Goal: Check status: Check status

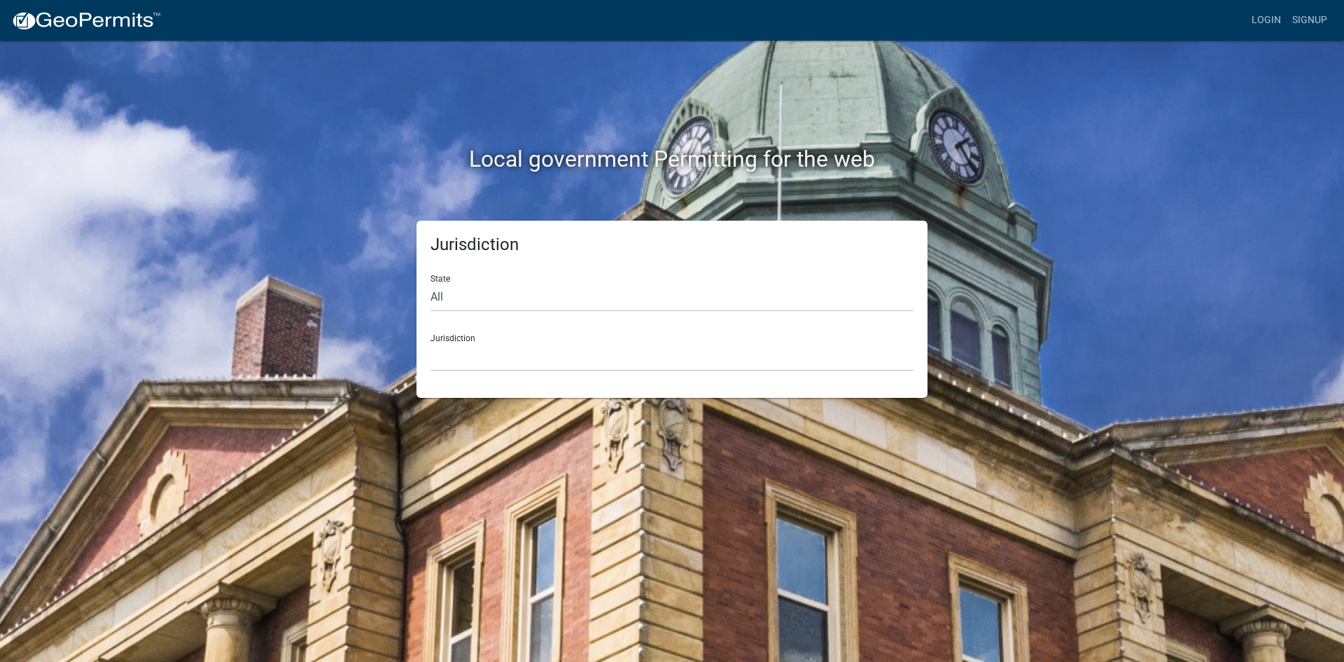
click at [1266, 34] on nav "more_horiz Login Signup" at bounding box center [672, 20] width 1344 height 41
click at [1266, 25] on link "Login" at bounding box center [1266, 20] width 41 height 27
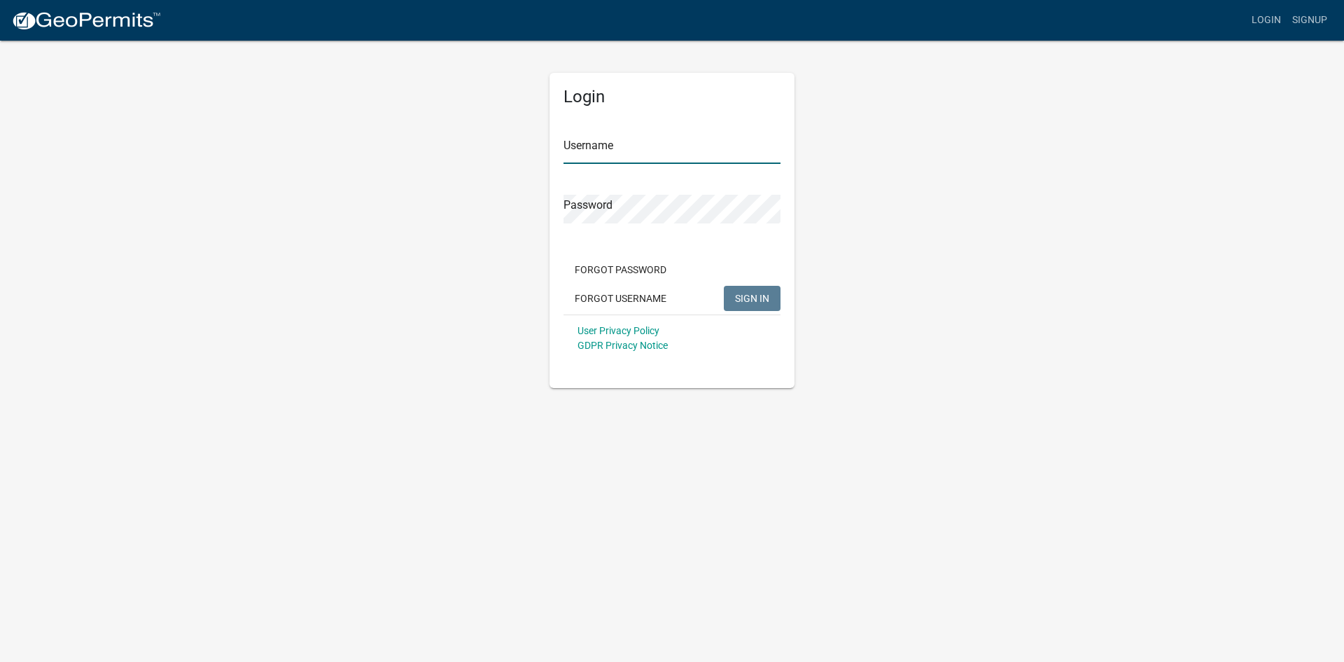
type input "lking"
click at [741, 298] on span "SIGN IN" at bounding box center [752, 297] width 34 height 11
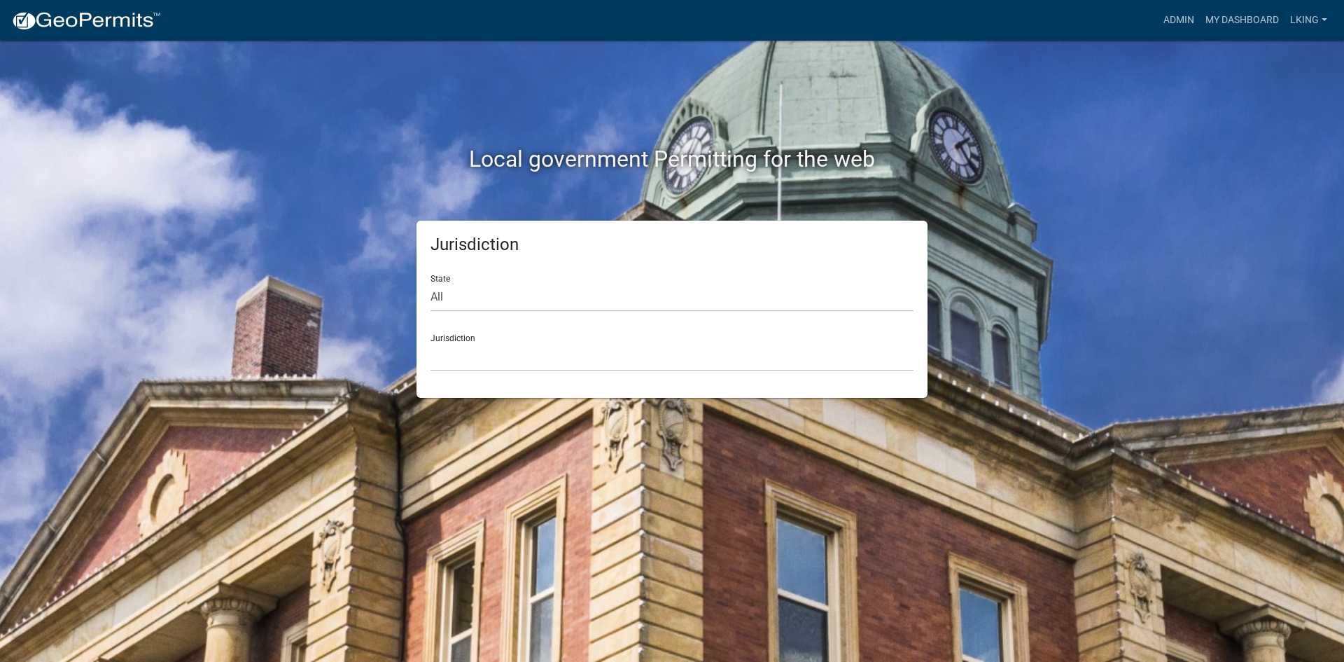
click at [1154, 25] on div "Admin My Dashboard LKING Admin Account Logout" at bounding box center [752, 20] width 1161 height 27
click at [1164, 15] on link "Admin" at bounding box center [1179, 20] width 42 height 27
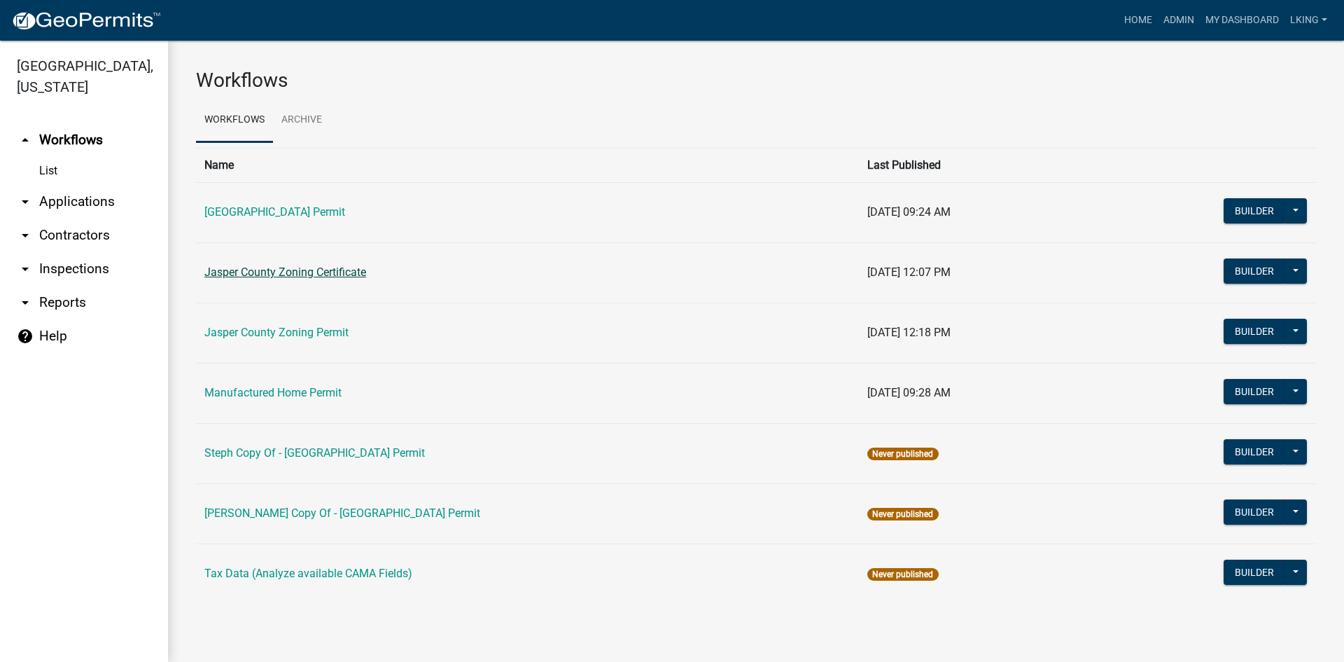
click at [309, 265] on td "Jasper County Zoning Certificate" at bounding box center [527, 272] width 663 height 60
click at [309, 270] on link "Jasper County Zoning Certificate" at bounding box center [285, 271] width 162 height 13
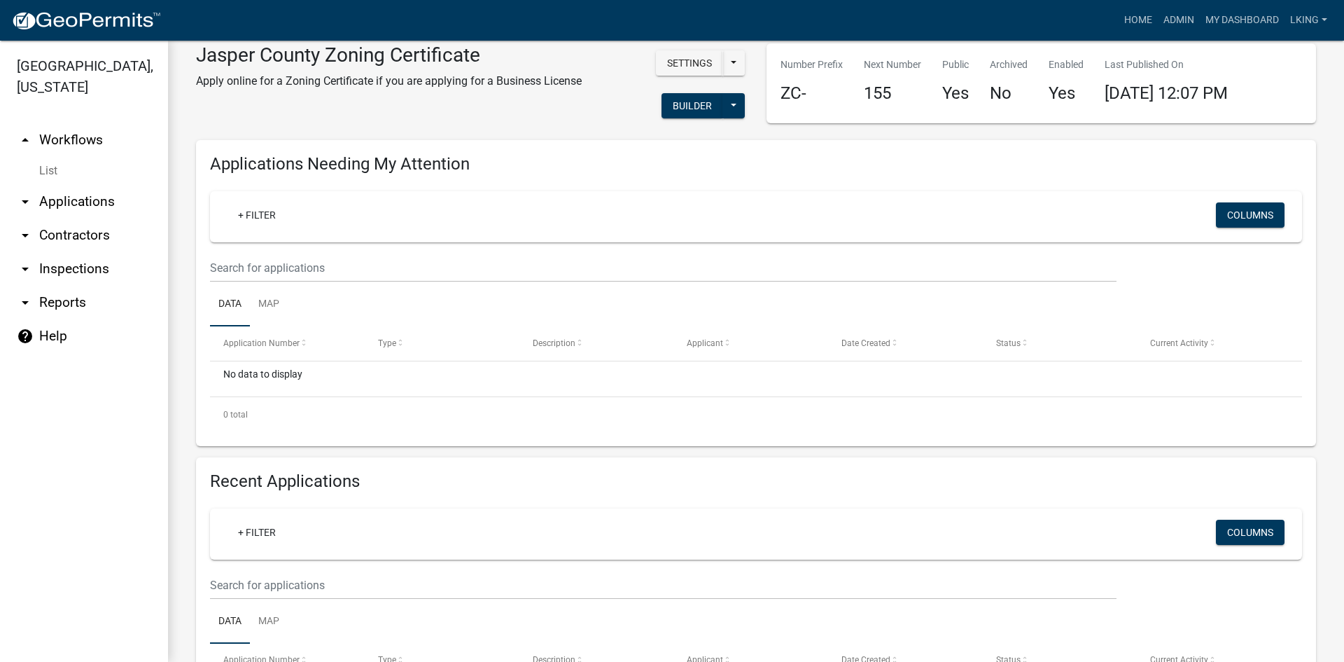
scroll to position [70, 0]
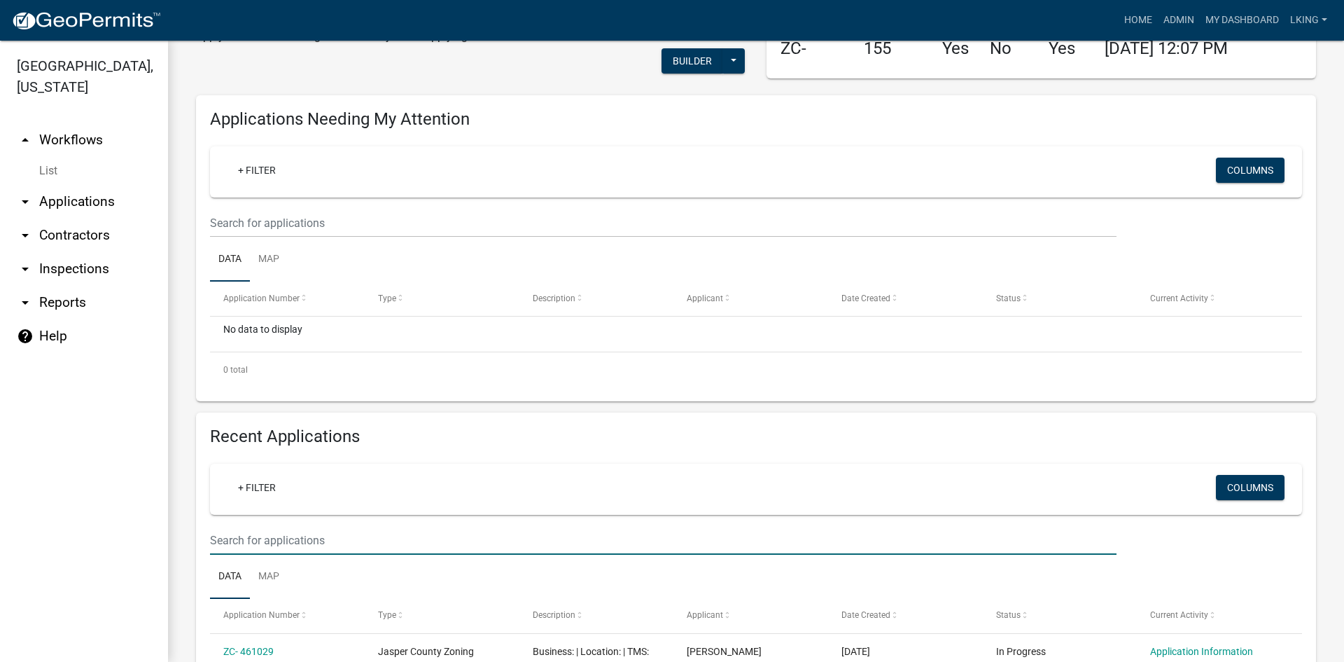
click at [281, 237] on input "text" at bounding box center [663, 223] width 907 height 29
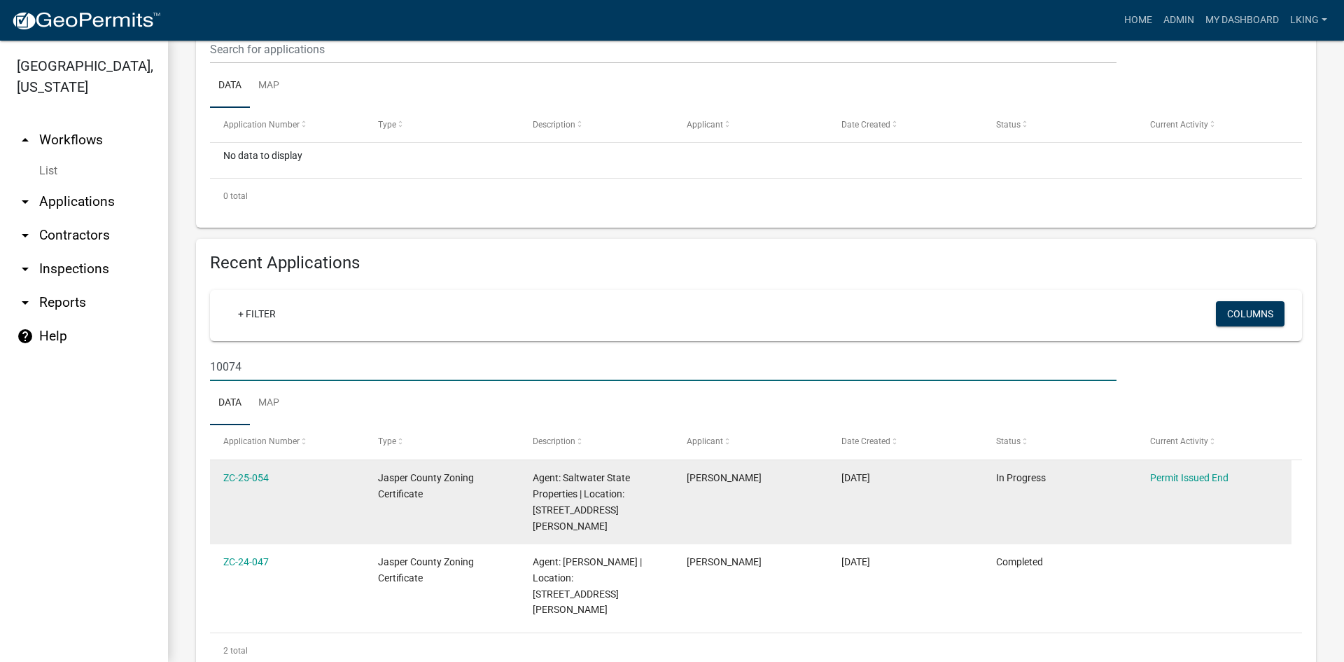
scroll to position [260, 0]
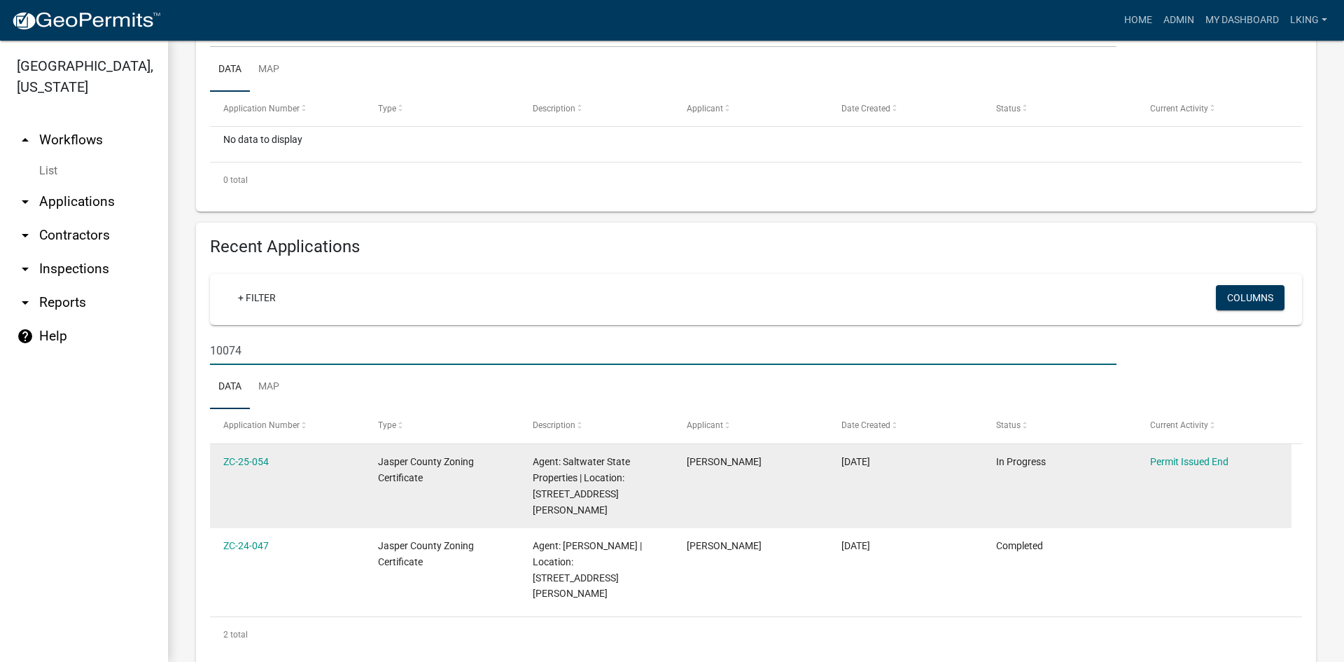
type input "10074"
